Goal: Information Seeking & Learning: Learn about a topic

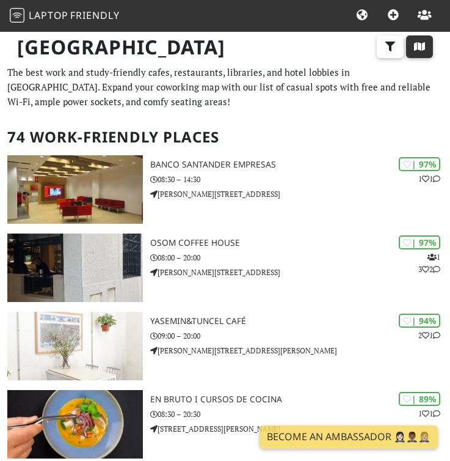
click at [417, 49] on icon "button" at bounding box center [420, 47] width 12 height 10
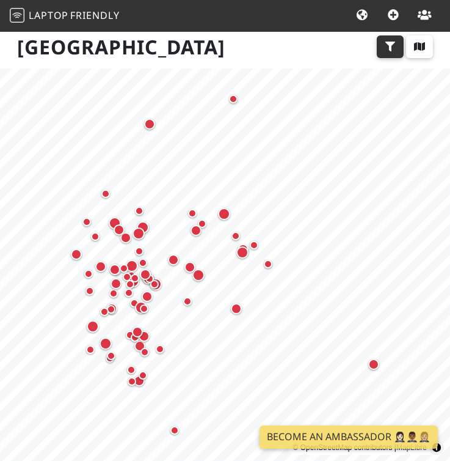
click at [391, 50] on icon "button" at bounding box center [390, 47] width 12 height 10
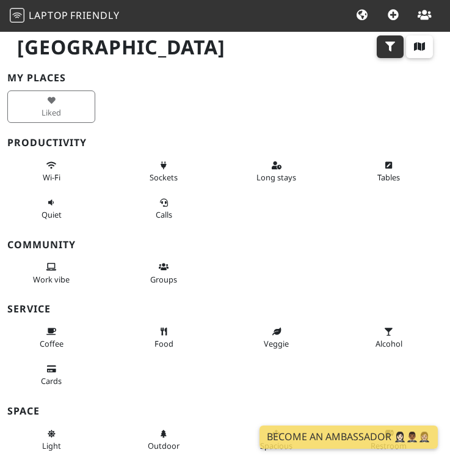
click at [390, 42] on button "button" at bounding box center [390, 46] width 27 height 23
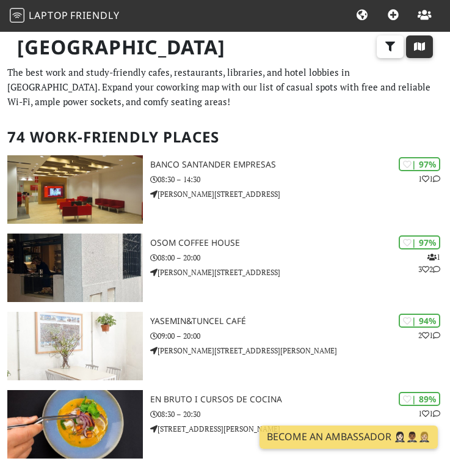
click at [419, 46] on icon "button" at bounding box center [420, 47] width 12 height 10
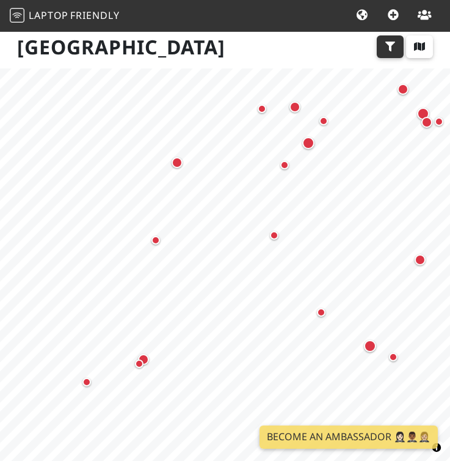
click at [392, 45] on icon "button" at bounding box center [390, 47] width 12 height 10
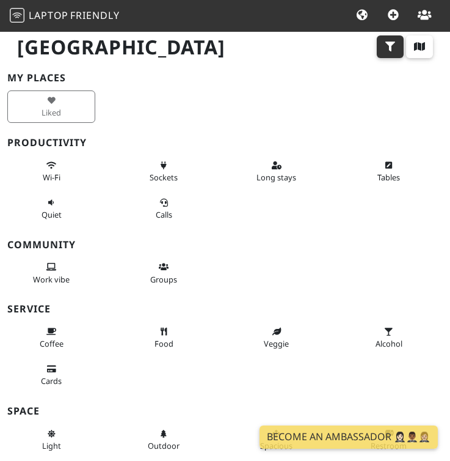
click at [392, 45] on icon "button" at bounding box center [390, 47] width 12 height 10
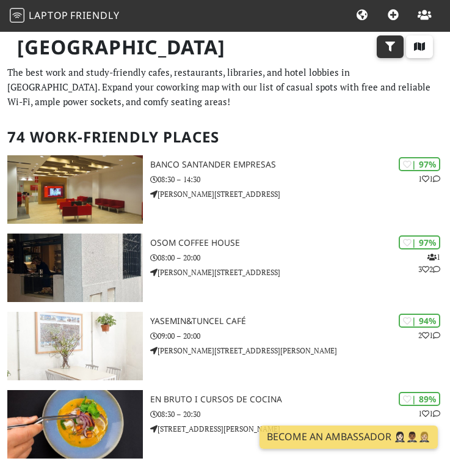
click at [395, 39] on button "button" at bounding box center [390, 46] width 27 height 23
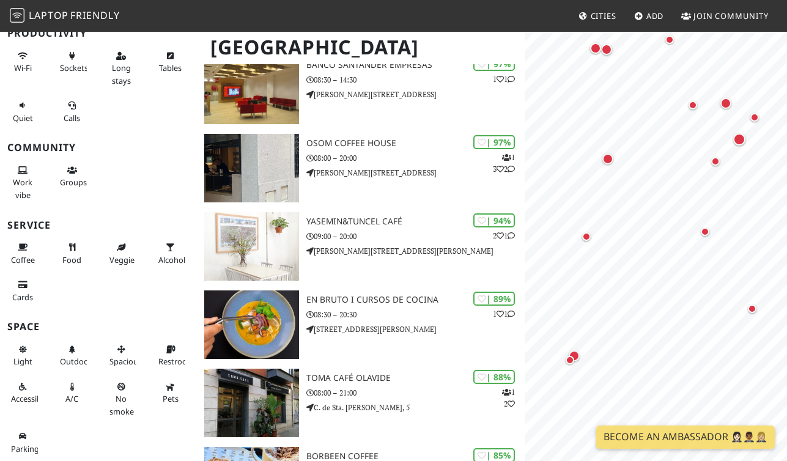
scroll to position [130, 0]
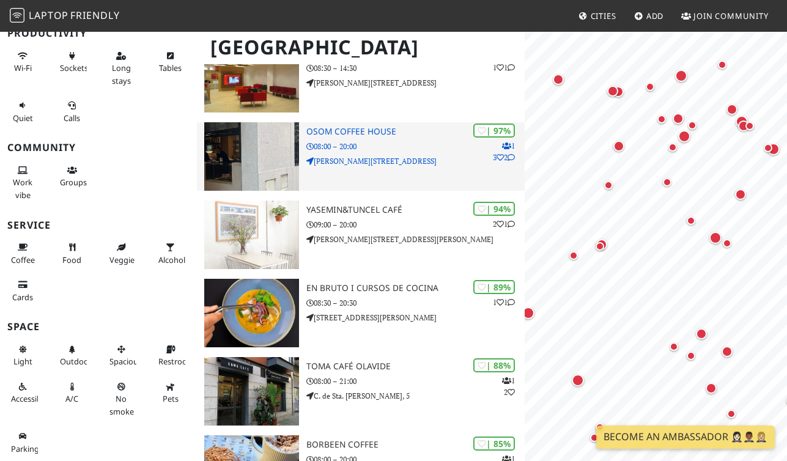
click at [410, 172] on div "| 97% 1 3 2 Osom Coffee House 08:00 – 20:00 C. del Castillo, 22" at bounding box center [415, 156] width 219 height 68
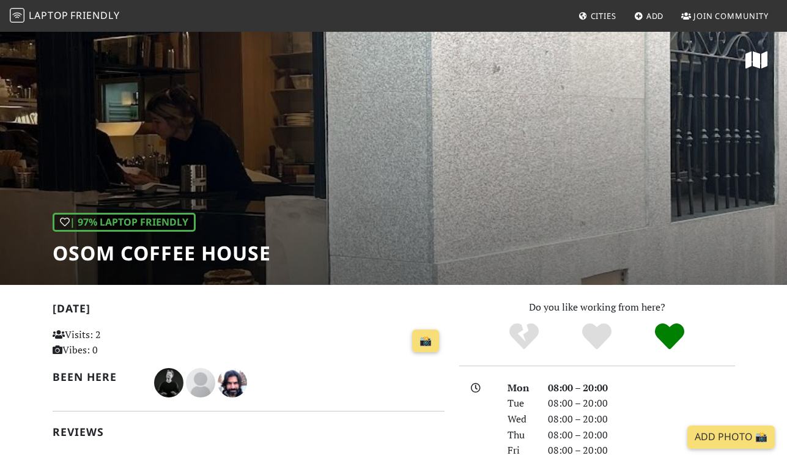
scroll to position [312, 0]
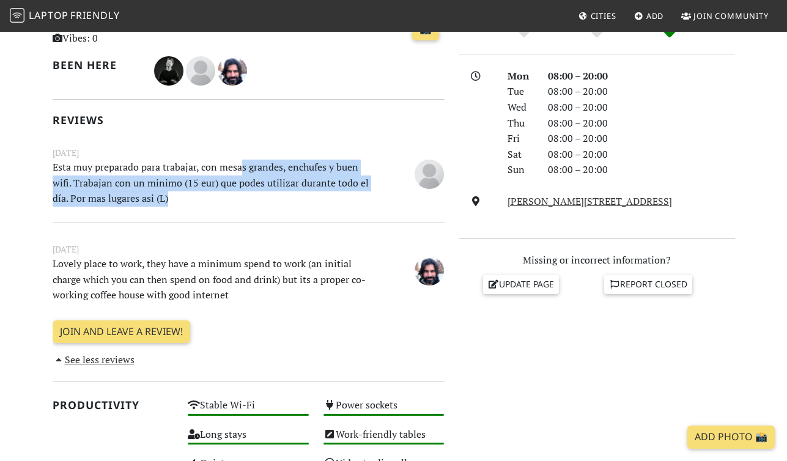
drag, startPoint x: 241, startPoint y: 161, endPoint x: 286, endPoint y: 199, distance: 58.6
click at [286, 199] on p "Esta muy preparado para trabajar, con mesas grandes, enchufes y buen wifi. Trab…" at bounding box center [214, 183] width 339 height 47
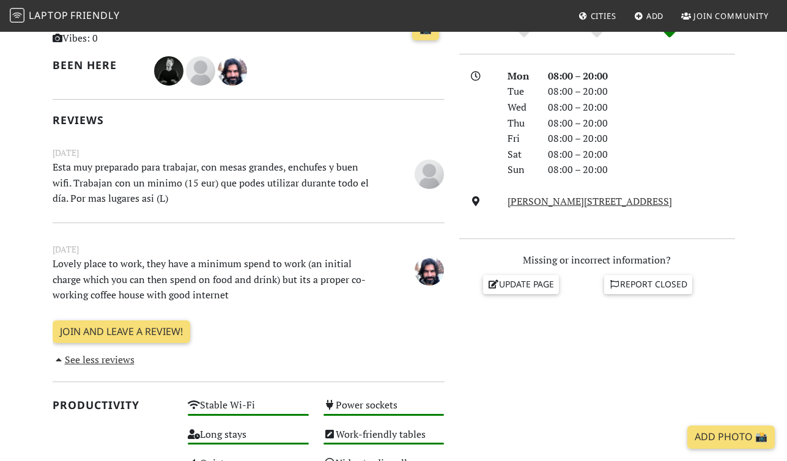
scroll to position [0, 0]
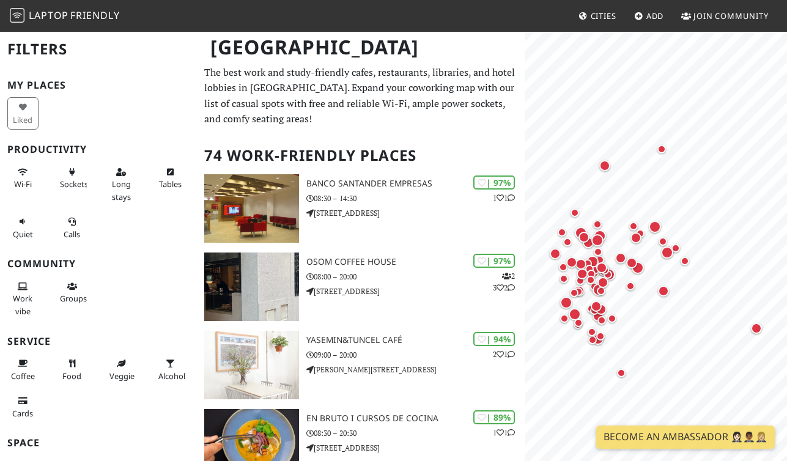
click at [431, 87] on p "The best work and study-friendly cafes, restaurants, libraries, and hotel lobbi…" at bounding box center [360, 96] width 313 height 62
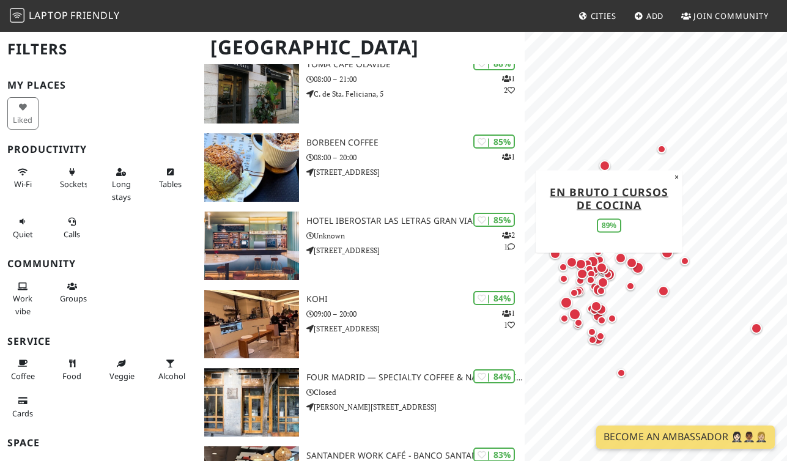
scroll to position [458, 0]
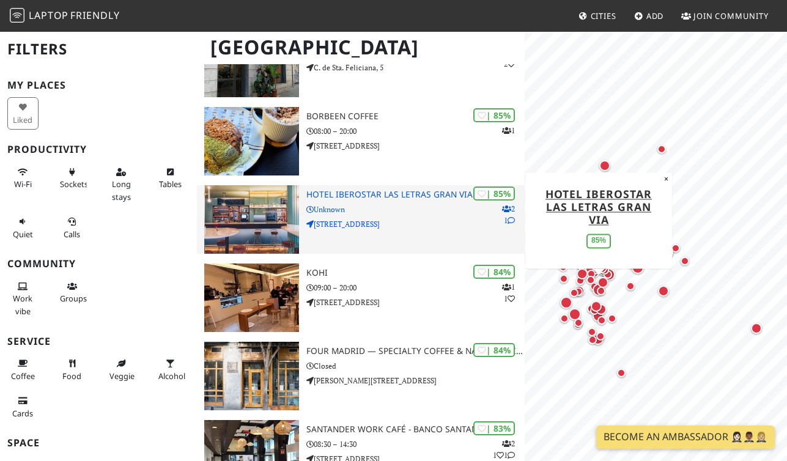
click at [413, 227] on p "C/ Gran Vía, 11" at bounding box center [415, 224] width 219 height 12
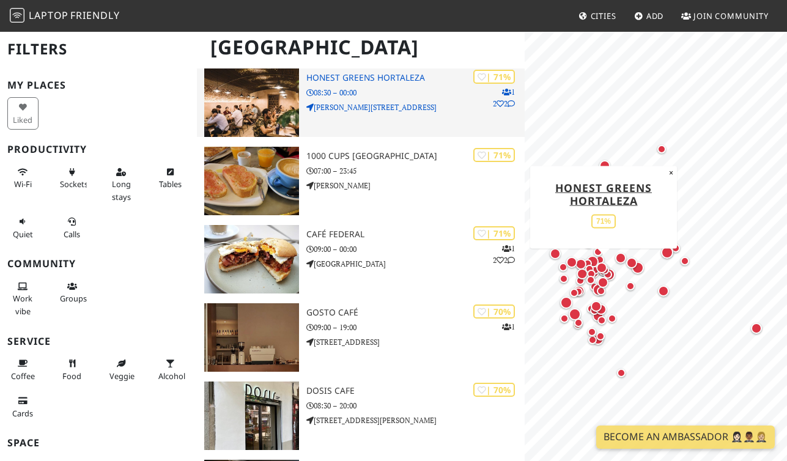
scroll to position [1669, 0]
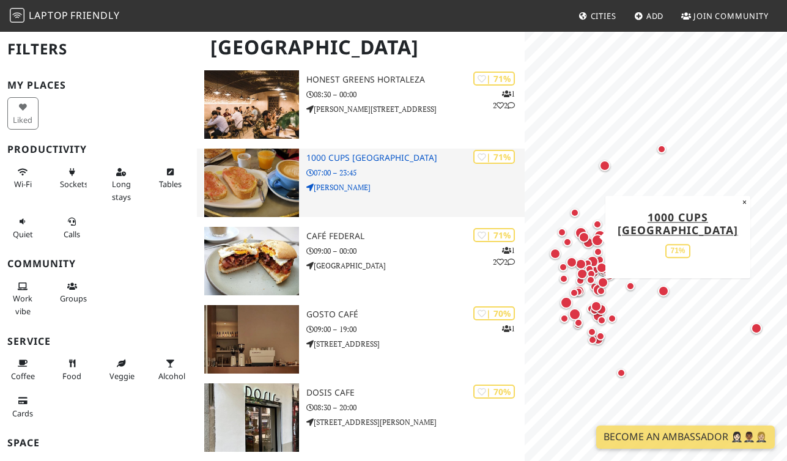
click at [394, 184] on p "Glorieta de Quevedo" at bounding box center [415, 188] width 219 height 12
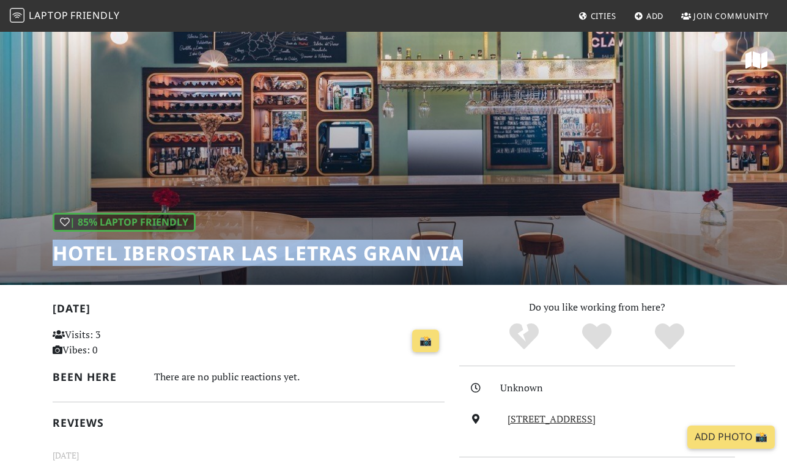
drag, startPoint x: 54, startPoint y: 255, endPoint x: 475, endPoint y: 242, distance: 421.9
click at [475, 242] on div "| 85% Laptop Friendly Hotel Iberostar Las Letras Gran Via" at bounding box center [393, 158] width 787 height 254
copy h1 "Hotel Iberostar Las Letras Gran Via"
